Goal: Transaction & Acquisition: Purchase product/service

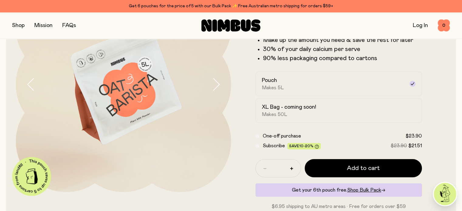
scroll to position [80, 0]
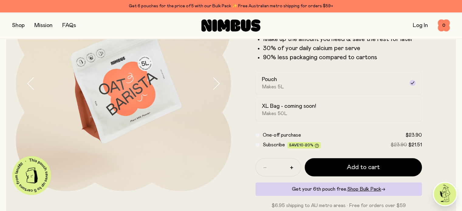
click at [17, 26] on button "button" at bounding box center [18, 25] width 12 height 9
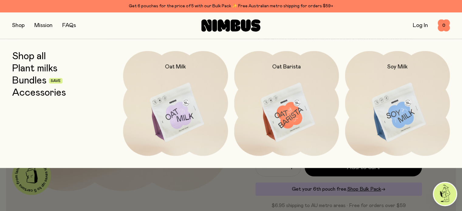
click at [39, 70] on link "Plant milks" at bounding box center [34, 68] width 45 height 11
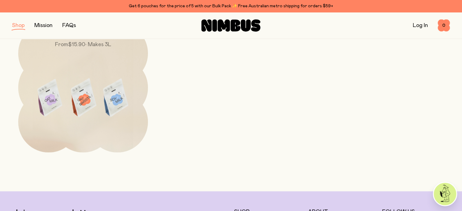
scroll to position [335, 0]
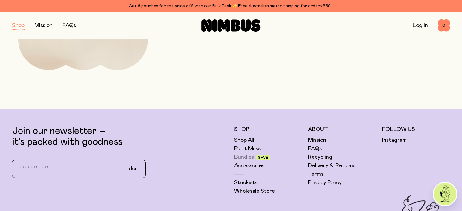
click at [245, 156] on link "Bundles" at bounding box center [244, 157] width 20 height 7
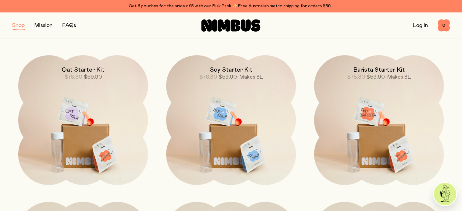
scroll to position [74, 0]
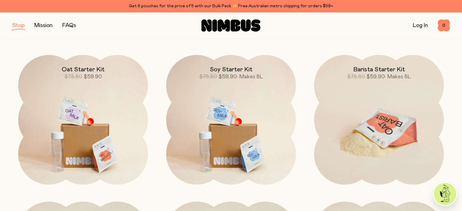
click at [375, 113] on img at bounding box center [379, 131] width 130 height 152
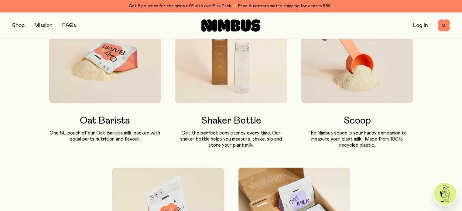
scroll to position [343, 0]
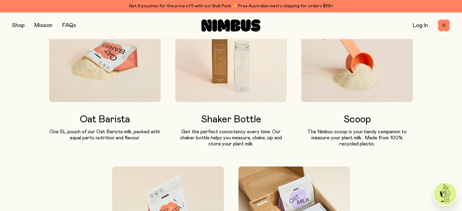
click at [238, 74] on img at bounding box center [230, 57] width 111 height 89
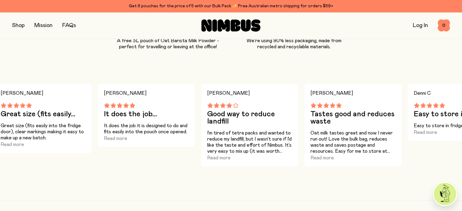
scroll to position [589, 0]
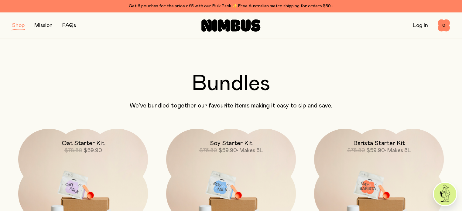
click at [18, 27] on button "button" at bounding box center [18, 25] width 12 height 9
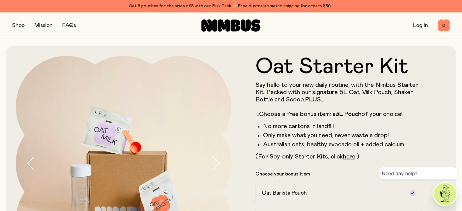
click at [15, 24] on button "button" at bounding box center [18, 25] width 12 height 9
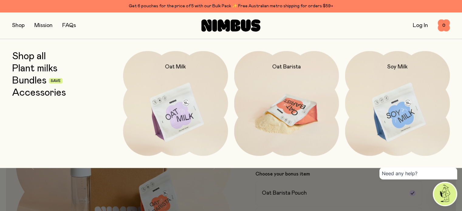
click at [282, 91] on img at bounding box center [286, 112] width 105 height 123
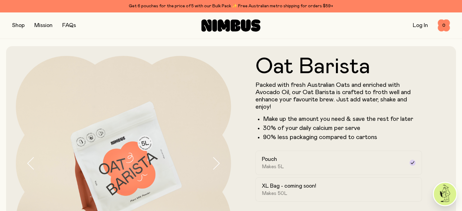
scroll to position [63, 0]
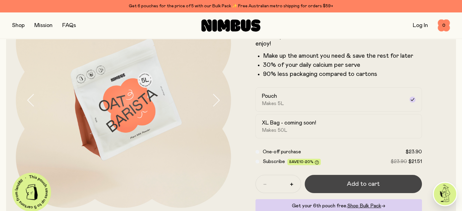
click at [367, 184] on span "Add to cart" at bounding box center [363, 184] width 33 height 9
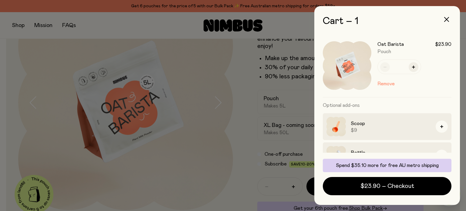
scroll to position [45, 0]
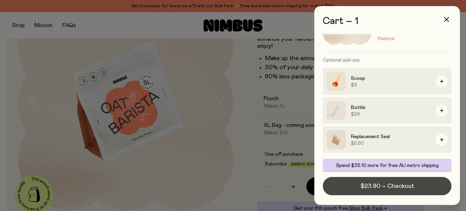
click at [385, 183] on span "$23.90 – Checkout" at bounding box center [388, 186] width 54 height 9
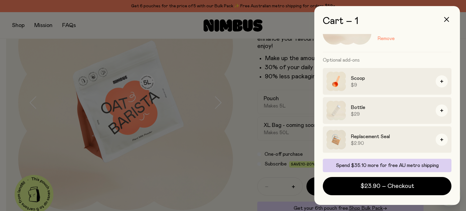
scroll to position [0, 0]
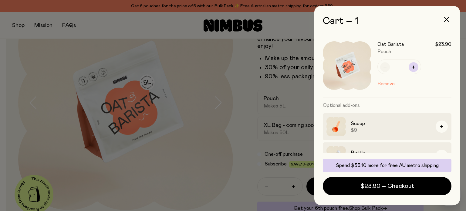
click at [413, 67] on icon "button" at bounding box center [413, 67] width 3 height 3
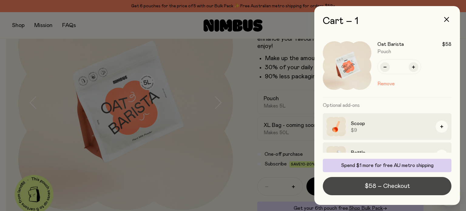
click at [391, 185] on span "$58 – Checkout" at bounding box center [387, 186] width 45 height 9
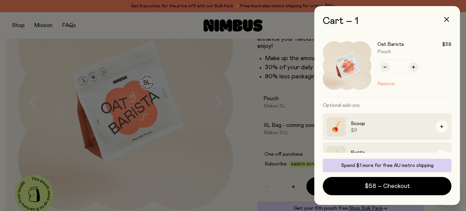
click at [386, 84] on button "Remove" at bounding box center [386, 83] width 17 height 7
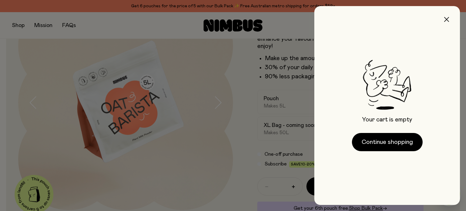
click at [447, 21] on icon "button" at bounding box center [447, 19] width 5 height 5
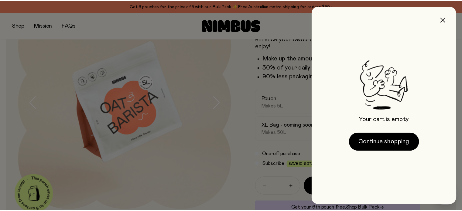
scroll to position [63, 0]
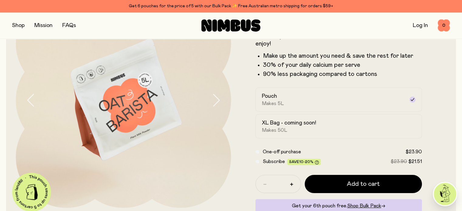
click at [18, 26] on button "button" at bounding box center [18, 25] width 12 height 9
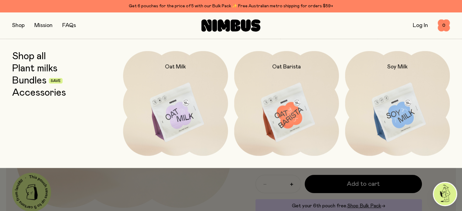
click at [34, 80] on link "Bundles" at bounding box center [29, 80] width 34 height 11
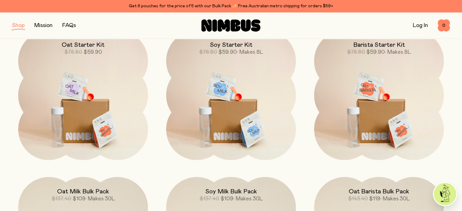
scroll to position [100, 0]
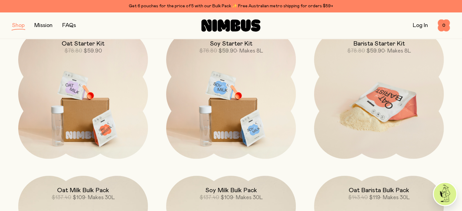
click at [378, 100] on img at bounding box center [379, 105] width 130 height 152
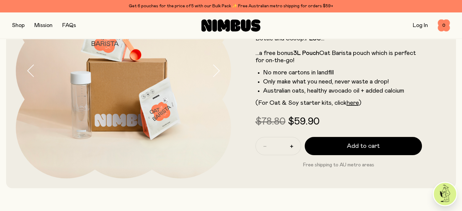
scroll to position [93, 0]
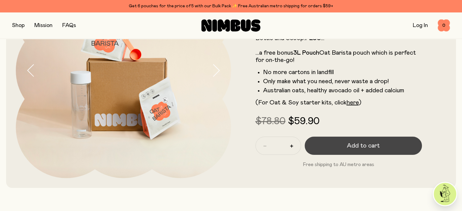
click at [349, 149] on span "Add to cart" at bounding box center [363, 146] width 33 height 9
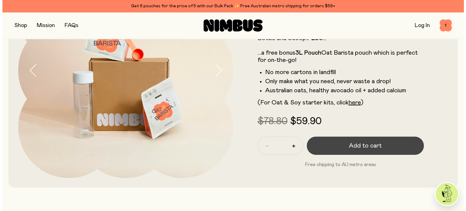
scroll to position [0, 0]
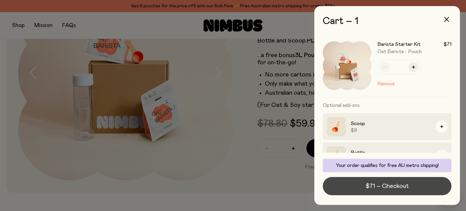
click at [383, 186] on span "$71 – Checkout" at bounding box center [387, 186] width 43 height 9
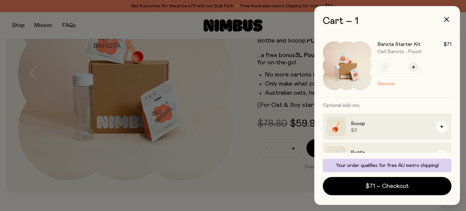
click at [391, 83] on button "Remove" at bounding box center [386, 83] width 17 height 7
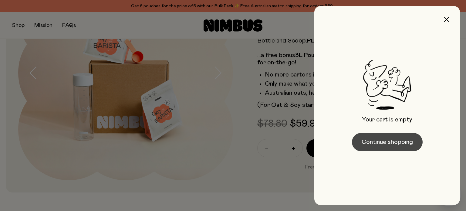
click at [390, 145] on button "Continue shopping" at bounding box center [387, 142] width 71 height 18
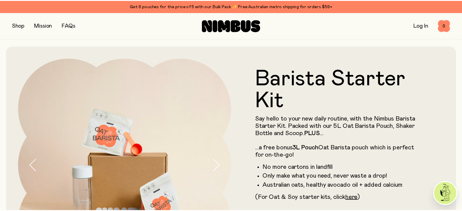
scroll to position [93, 0]
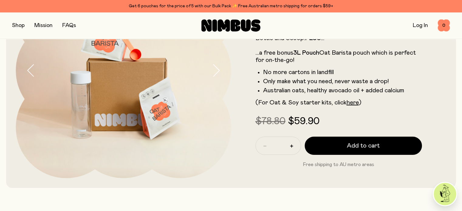
click at [22, 24] on button "button" at bounding box center [18, 25] width 12 height 9
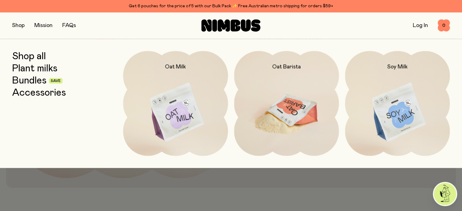
click at [271, 109] on img at bounding box center [286, 112] width 105 height 123
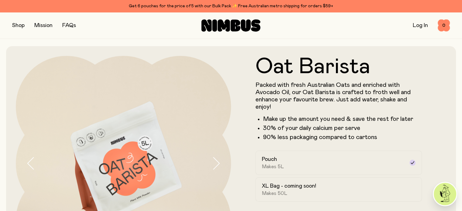
scroll to position [23, 0]
